Goal: Transaction & Acquisition: Purchase product/service

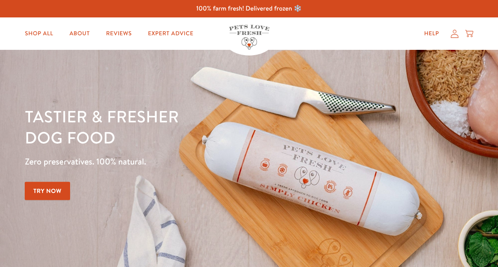
click at [454, 36] on icon at bounding box center [455, 34] width 8 height 9
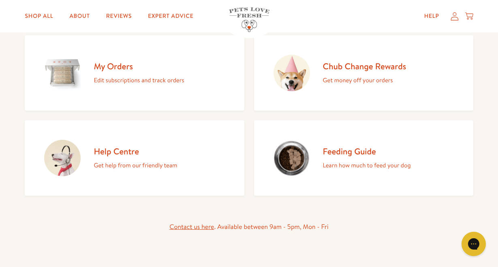
scroll to position [100, 0]
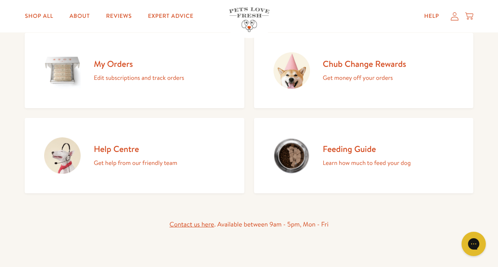
click at [369, 63] on h2 "Chub Change Rewards" at bounding box center [365, 63] width 84 height 11
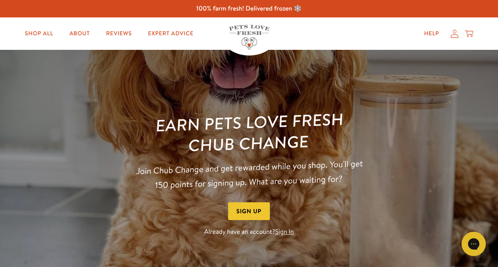
click at [283, 235] on link "Sign In" at bounding box center [284, 232] width 19 height 9
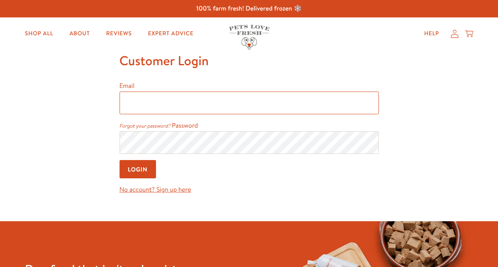
click at [138, 103] on input "Email" at bounding box center [250, 103] width 260 height 23
type input "laurence.morley@gmail.com"
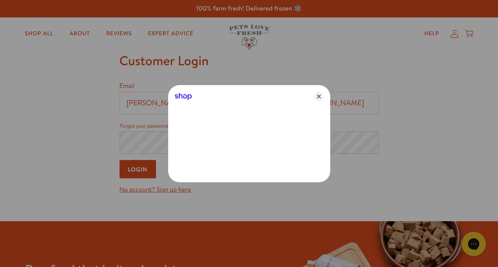
click at [164, 142] on div at bounding box center [249, 133] width 498 height 267
click at [319, 96] on icon "Close" at bounding box center [319, 97] width 10 height 10
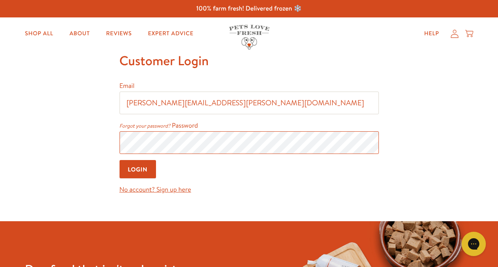
click at [120, 160] on input "Login" at bounding box center [138, 169] width 37 height 18
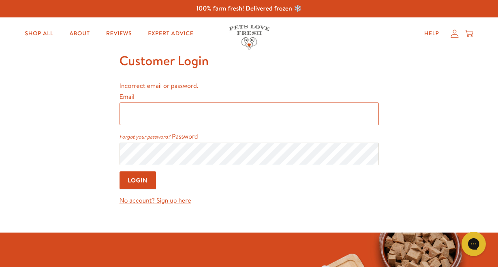
click at [161, 112] on input "Email" at bounding box center [250, 114] width 260 height 23
type input "[PERSON_NAME][EMAIL_ADDRESS][PERSON_NAME][DOMAIN_NAME]"
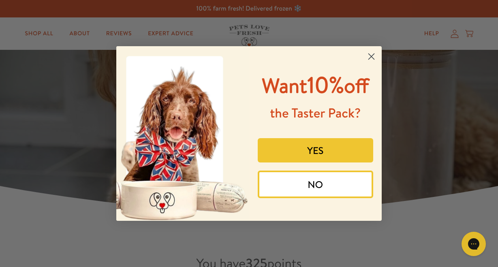
click at [370, 58] on circle "Close dialog" at bounding box center [371, 56] width 13 height 13
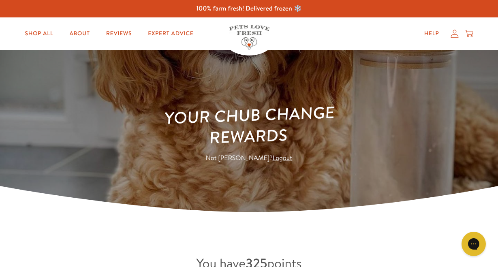
click at [454, 33] on icon at bounding box center [455, 34] width 8 height 9
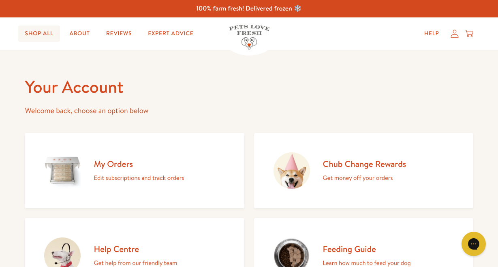
click at [32, 36] on link "Shop All" at bounding box center [38, 34] width 41 height 16
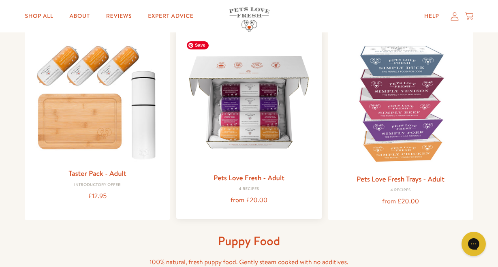
click at [245, 137] on img at bounding box center [249, 102] width 132 height 132
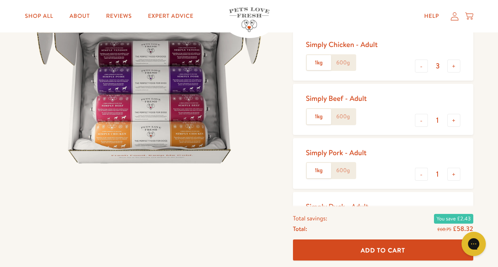
scroll to position [97, 0]
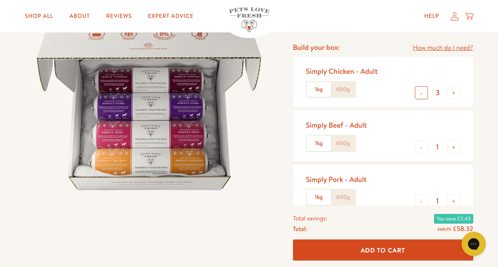
click at [423, 97] on button "-" at bounding box center [421, 92] width 13 height 13
type input "1"
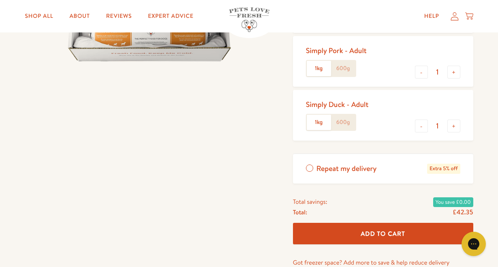
scroll to position [226, 0]
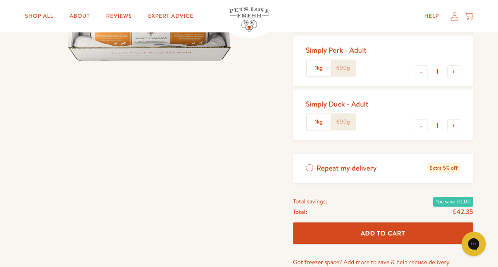
click at [389, 235] on span "Add To Cart" at bounding box center [383, 233] width 45 height 9
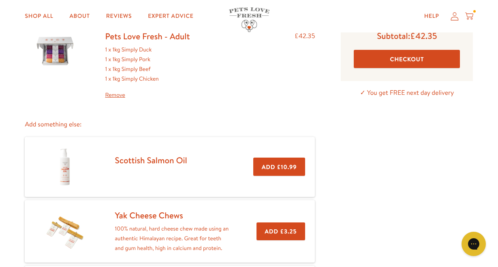
scroll to position [65, 0]
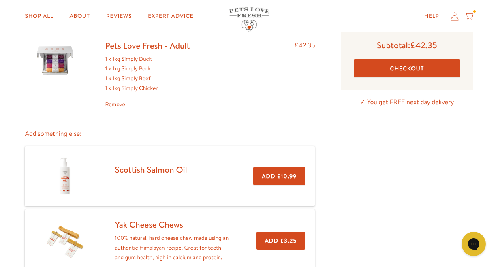
click at [390, 71] on button "Checkout" at bounding box center [407, 68] width 106 height 18
